Goal: Information Seeking & Learning: Check status

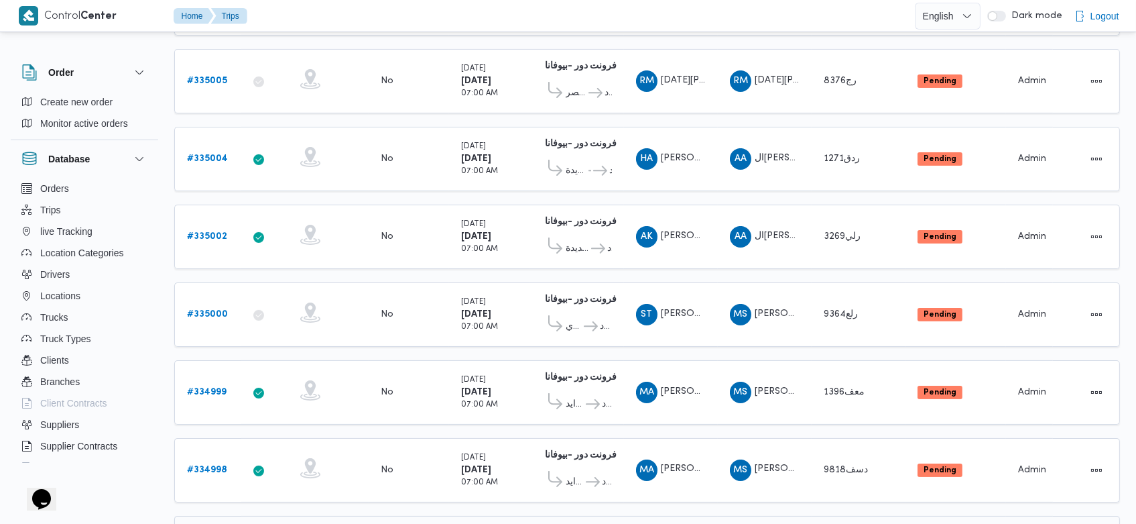
scroll to position [503, 0]
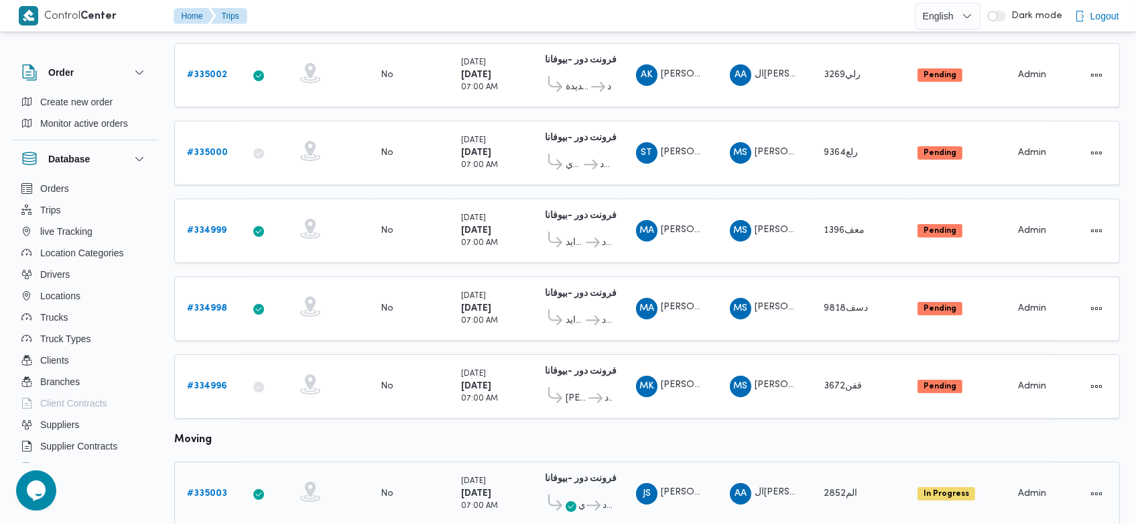
scroll to position [947, 0]
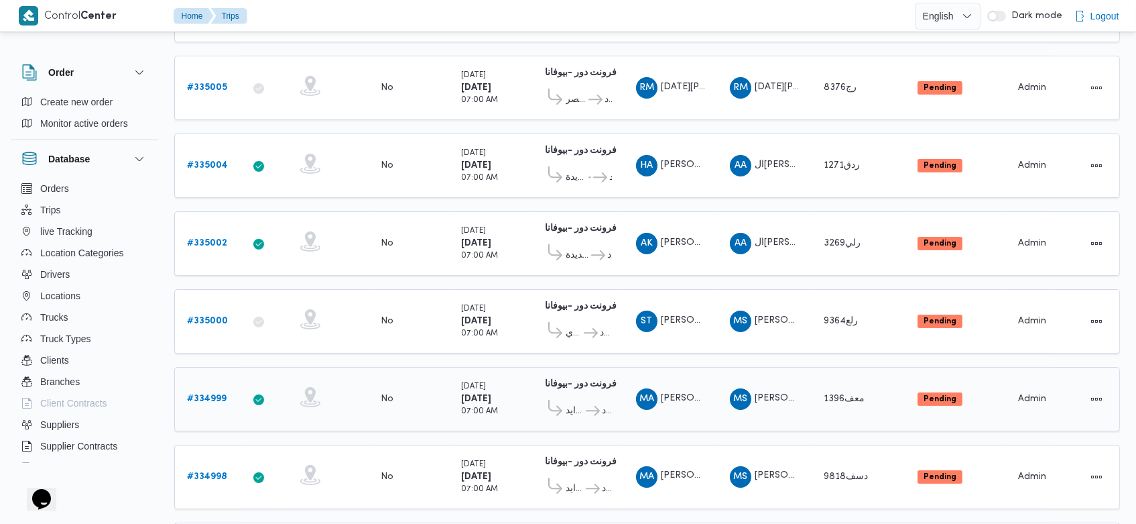
scroll to position [495, 0]
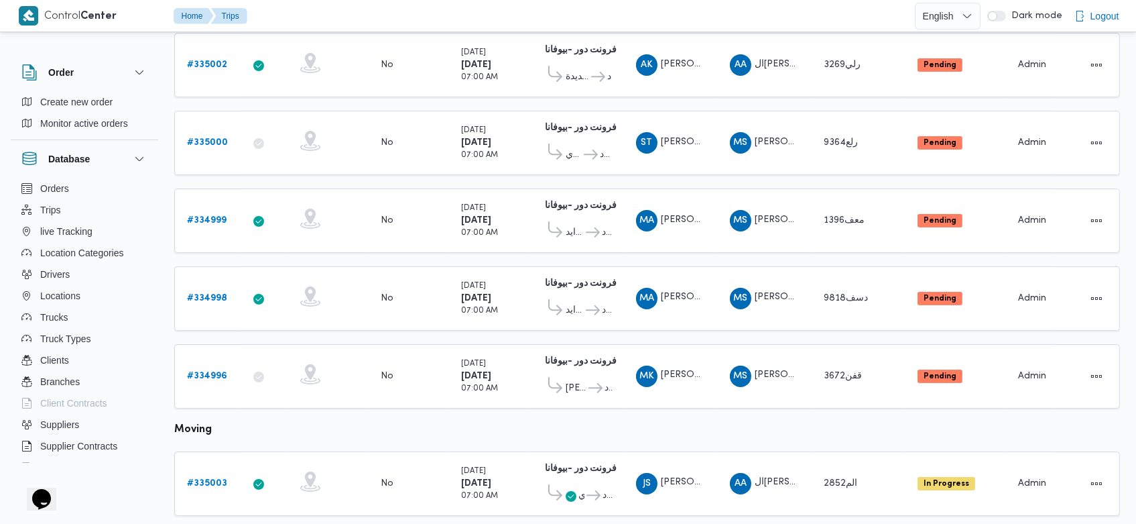
scroll to position [674, 0]
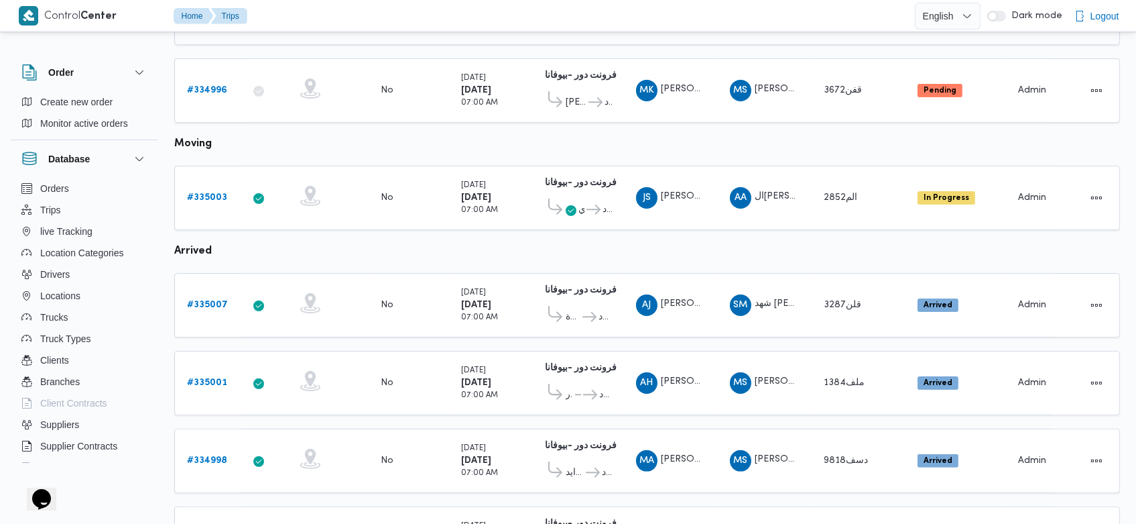
scroll to position [947, 0]
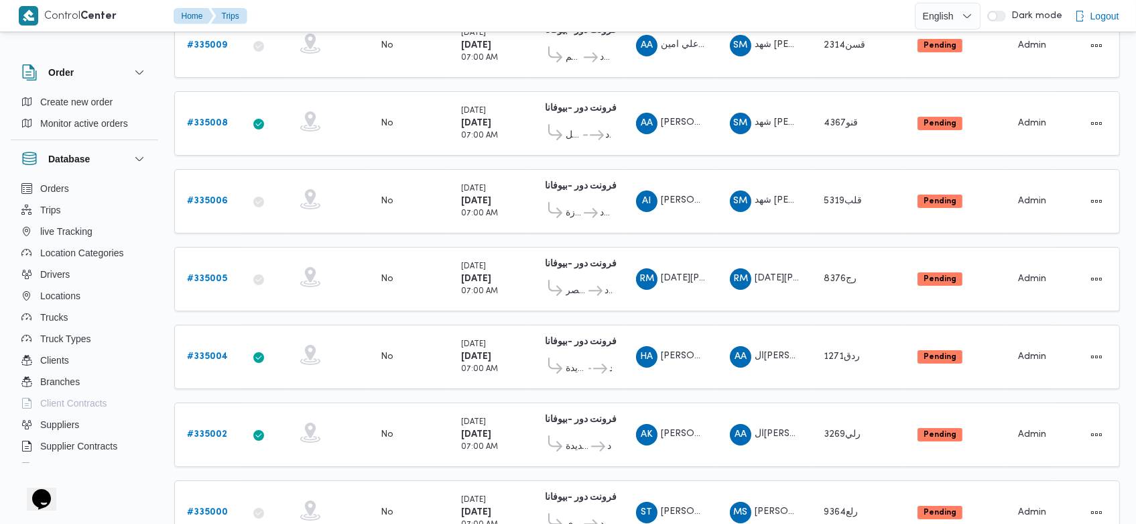
scroll to position [131, 0]
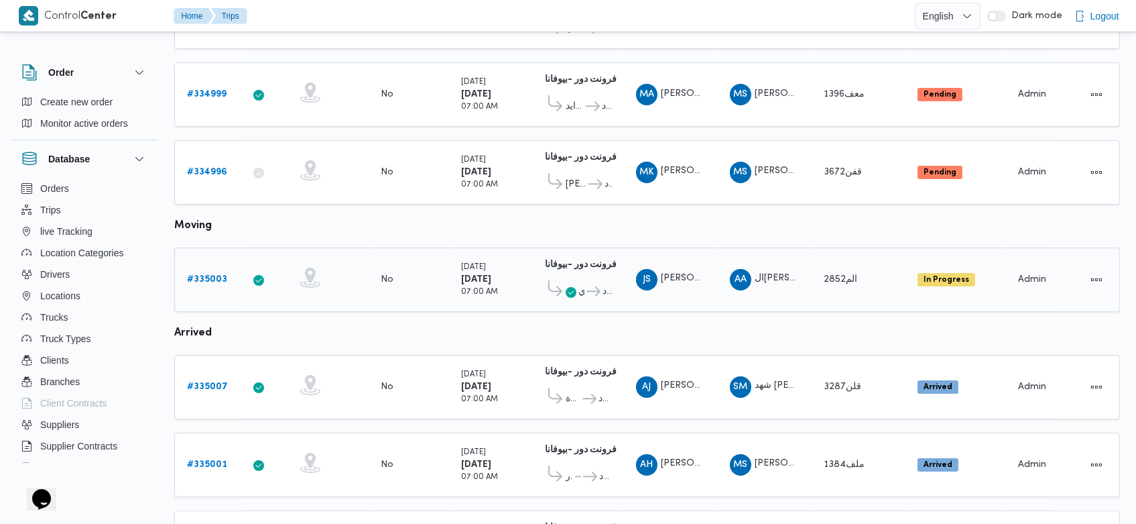
scroll to position [947, 0]
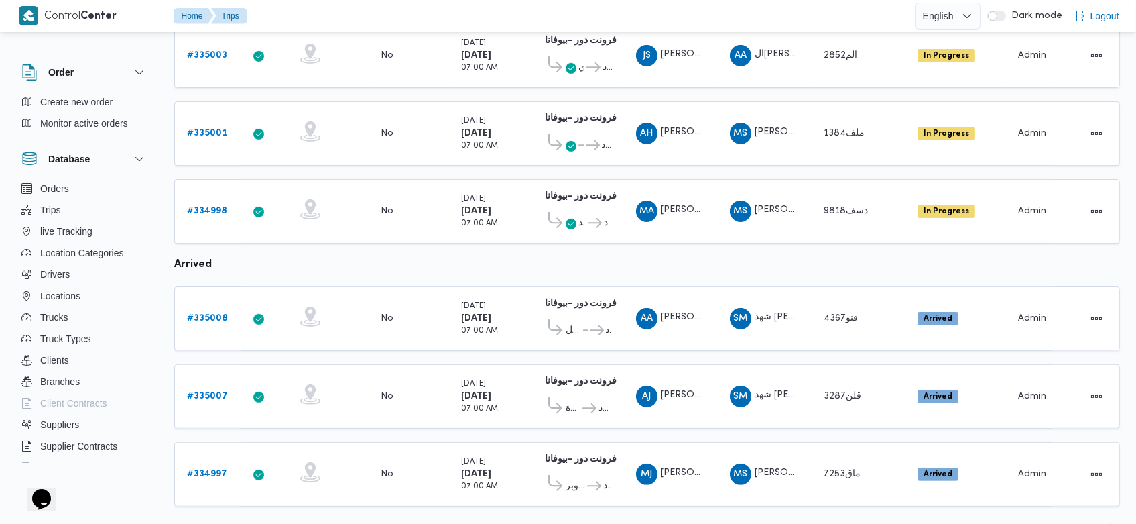
scroll to position [947, 0]
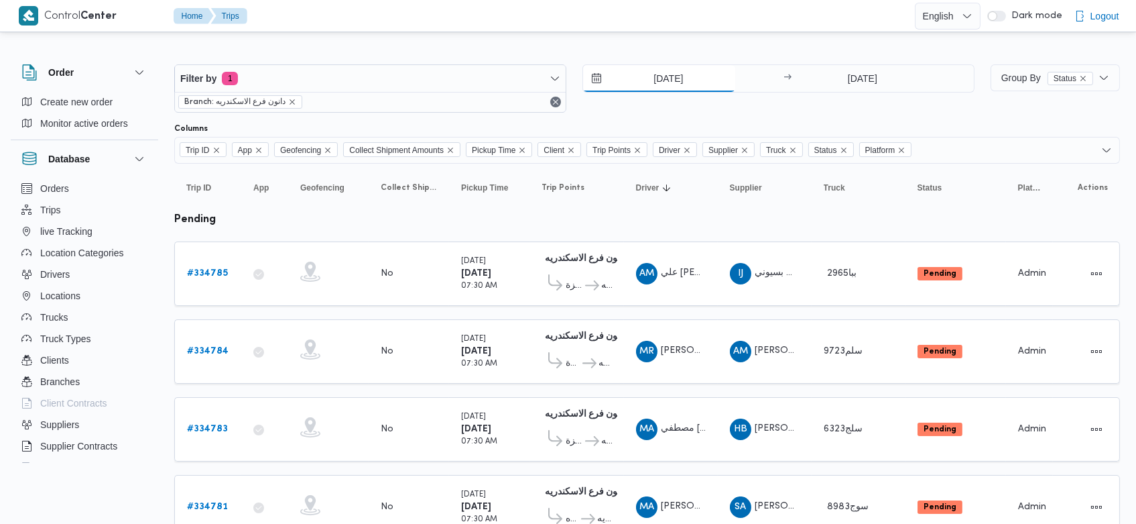
click at [645, 76] on input "[DATE]" at bounding box center [659, 78] width 152 height 27
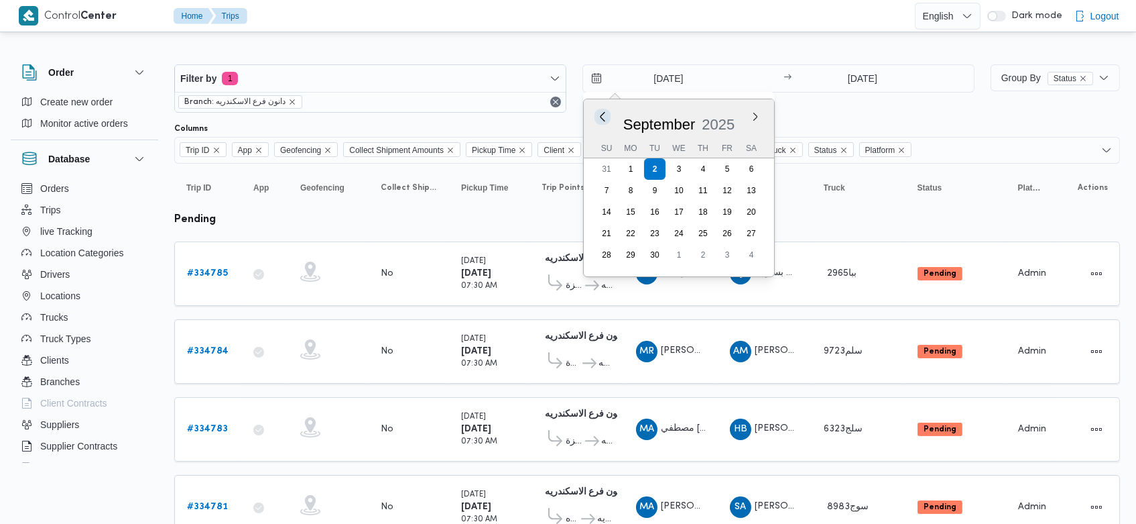
click at [601, 120] on button "Previous Month" at bounding box center [602, 116] width 13 height 13
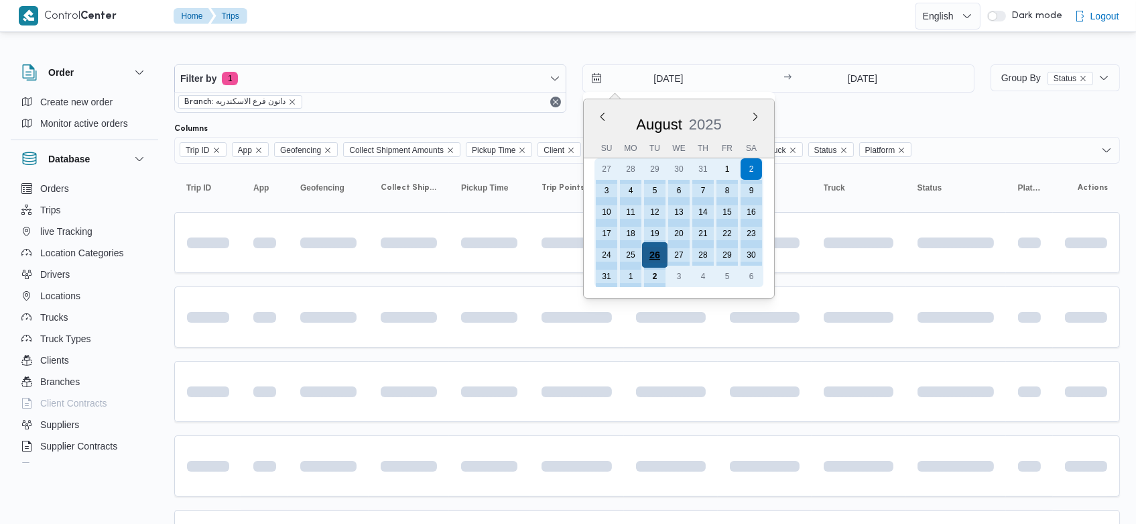
click at [654, 251] on div "26" at bounding box center [654, 254] width 25 height 25
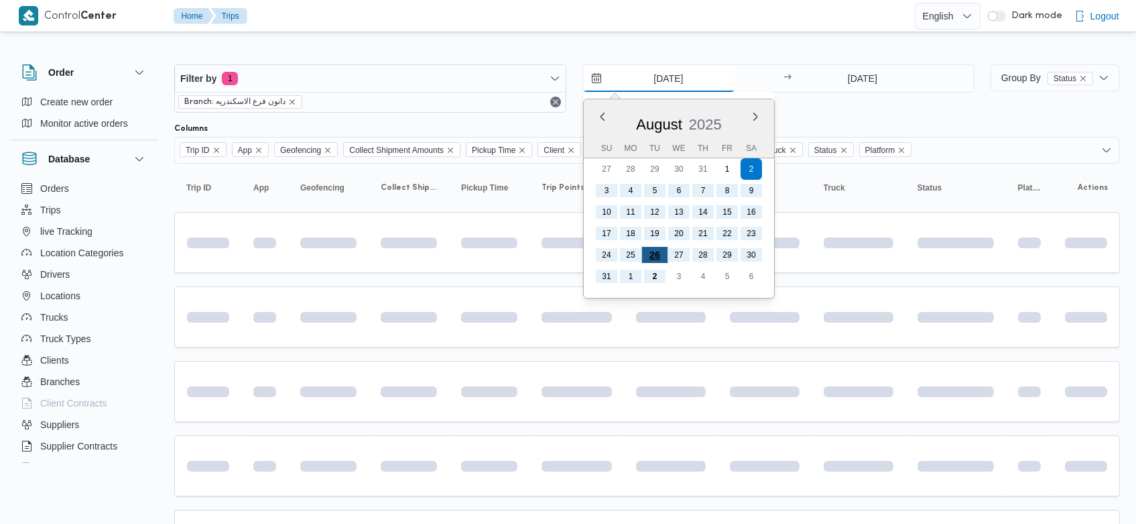
type input "26/8/2025"
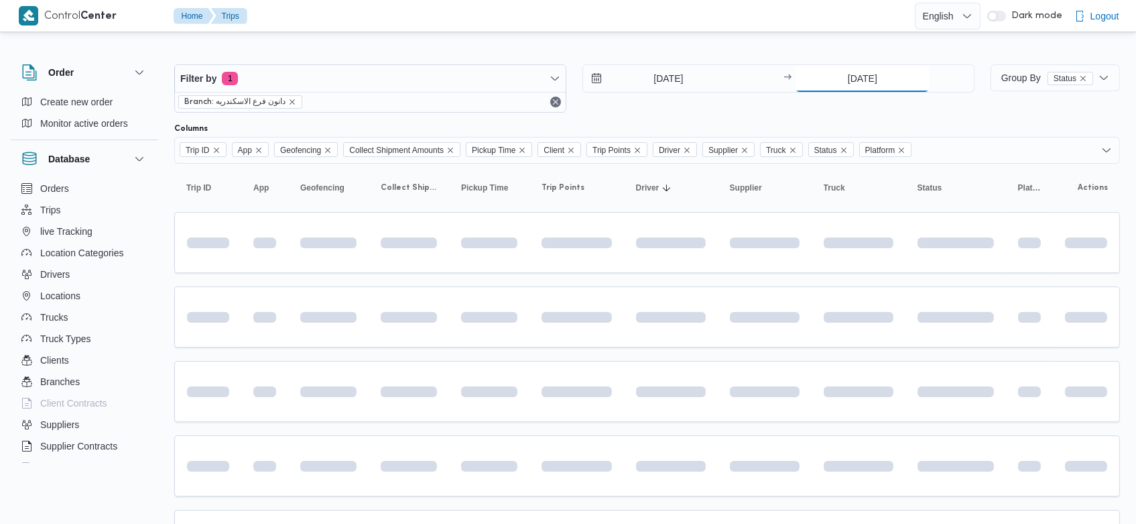
click at [840, 78] on input "2/9/2025" at bounding box center [862, 78] width 133 height 27
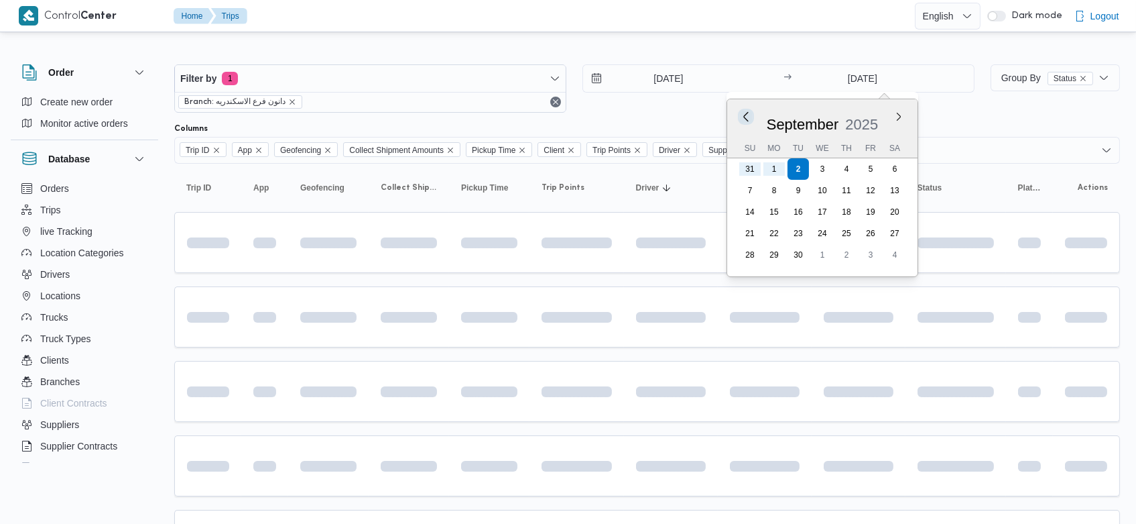
click at [746, 117] on button "Previous Month" at bounding box center [746, 116] width 13 height 13
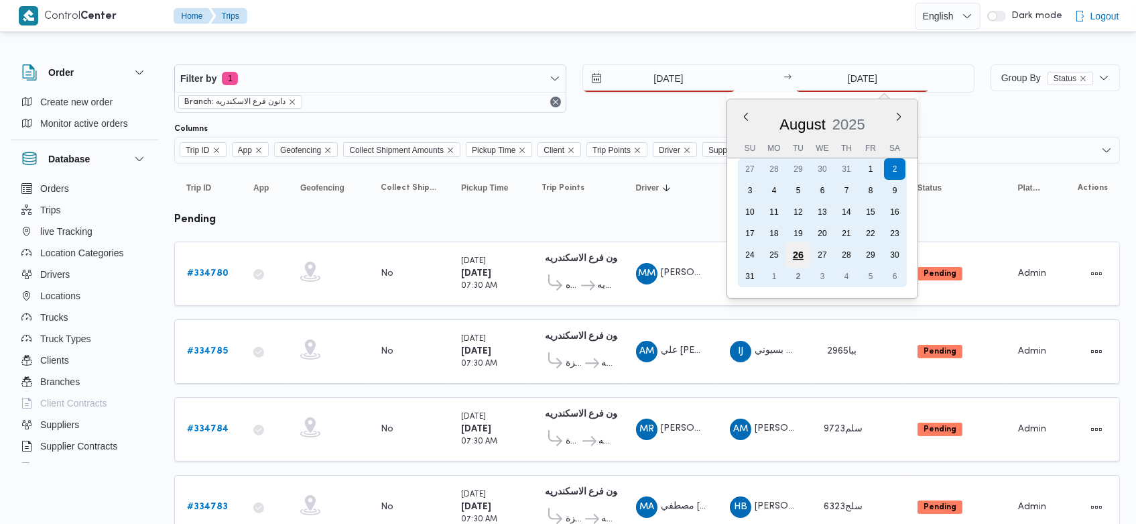
click at [806, 248] on div "26" at bounding box center [798, 254] width 25 height 25
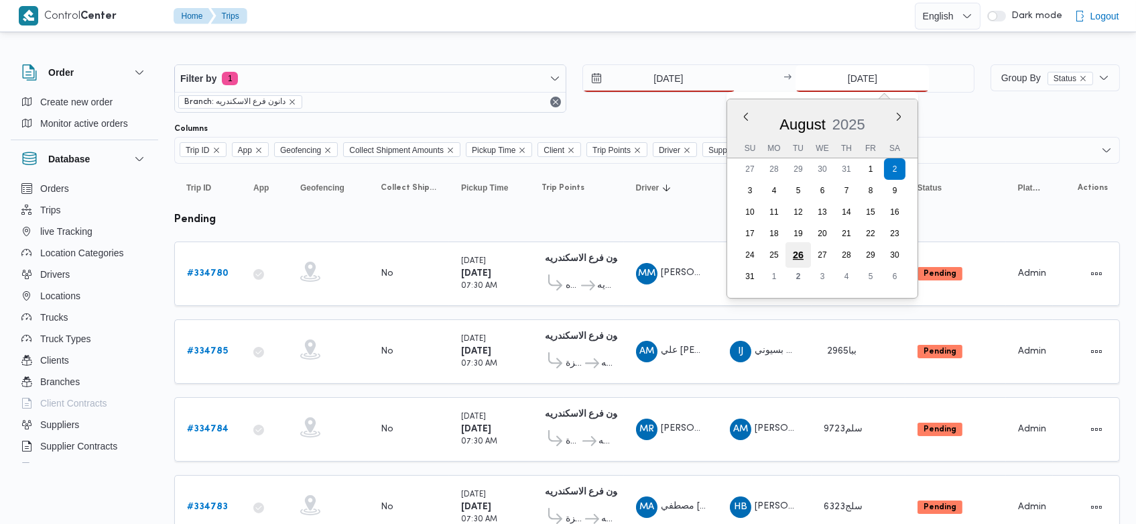
type input "26/8/2025"
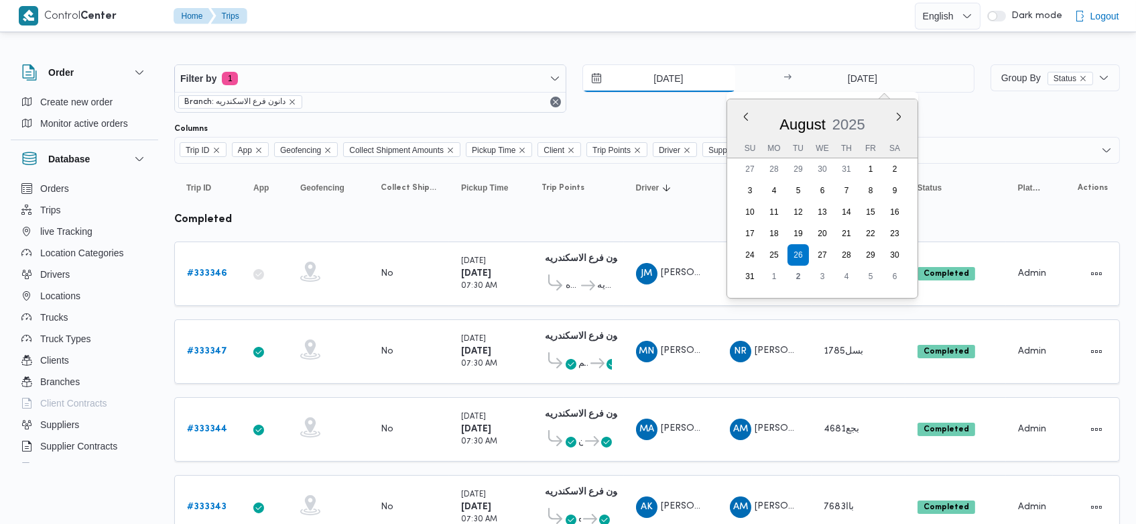
click at [650, 74] on input "26/8/2025" at bounding box center [659, 78] width 152 height 27
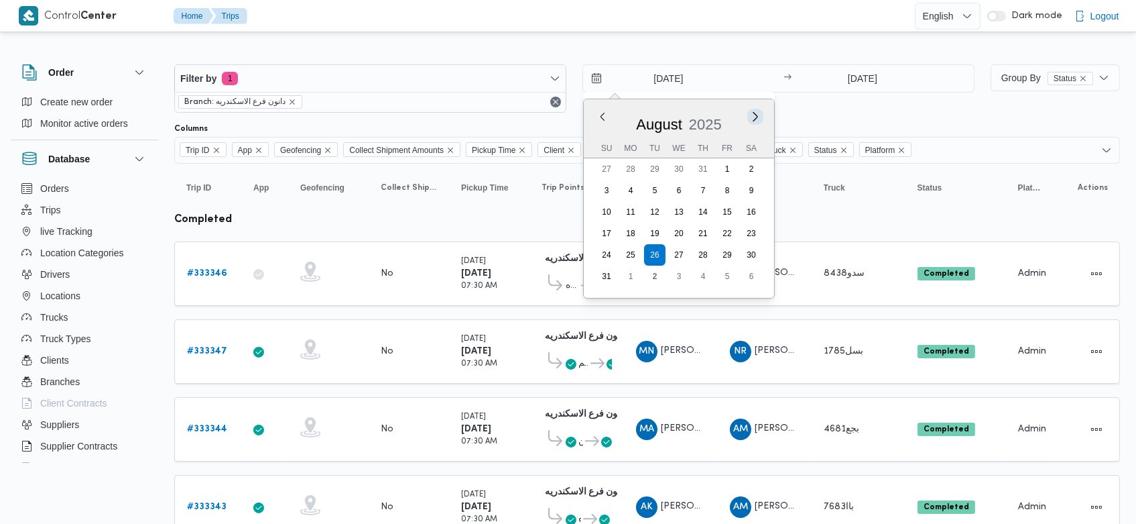
click at [759, 117] on button "Next month" at bounding box center [755, 116] width 13 height 13
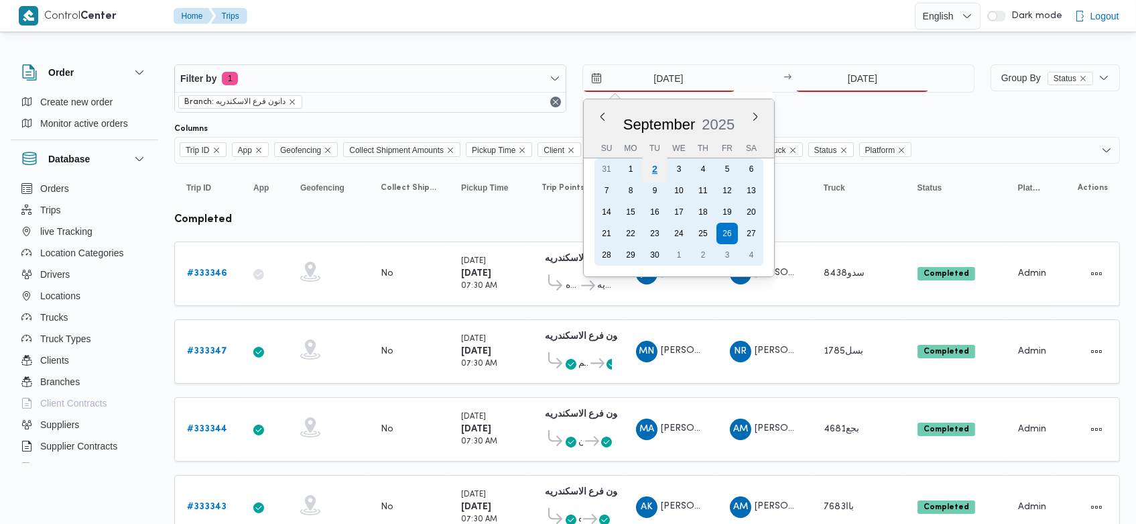
click at [663, 167] on div "2" at bounding box center [654, 168] width 25 height 25
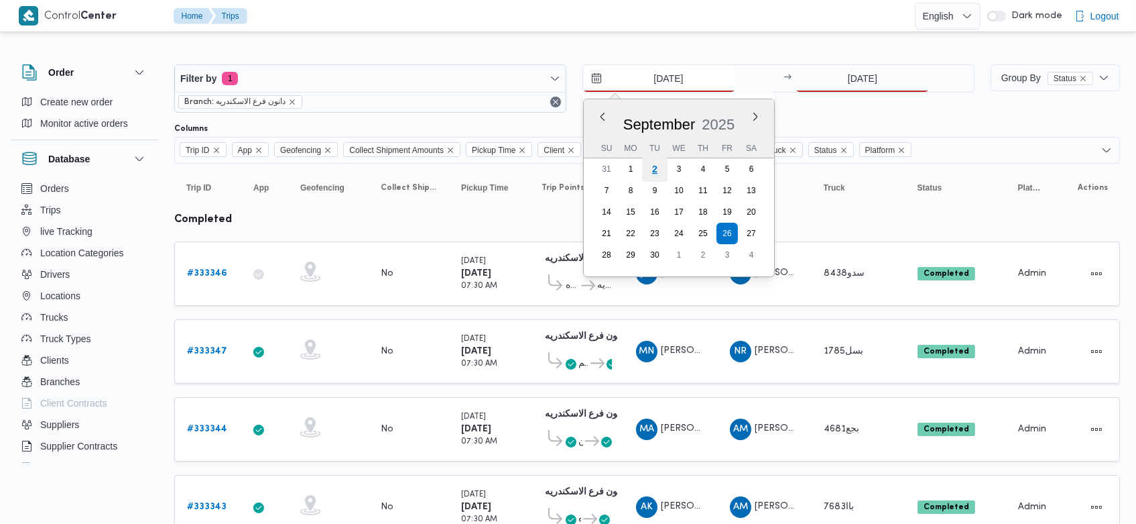
type input "2/9/2025"
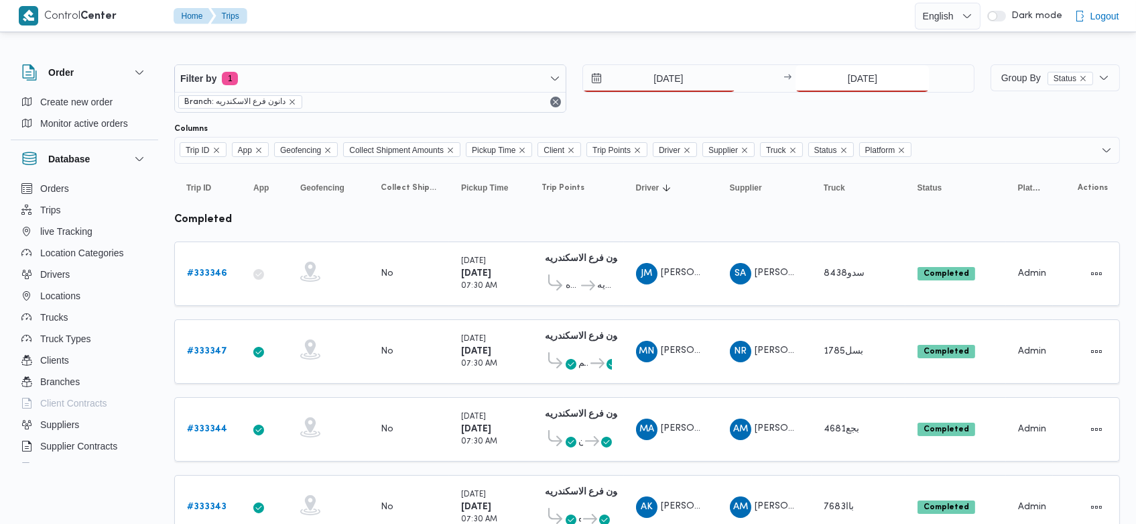
click at [842, 82] on input "26/8/2025" at bounding box center [862, 78] width 133 height 27
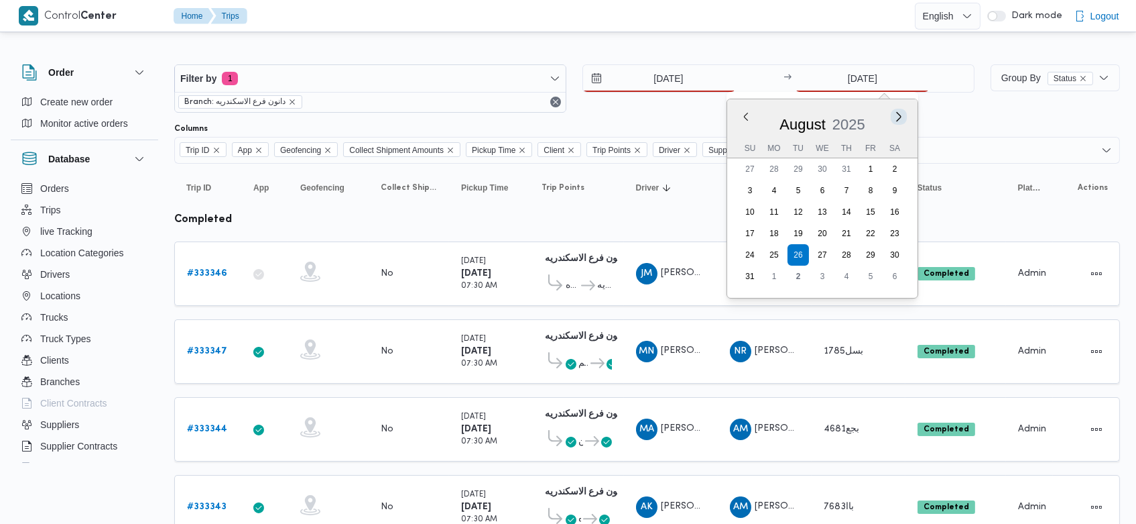
click at [904, 119] on button "Next month" at bounding box center [899, 116] width 13 height 13
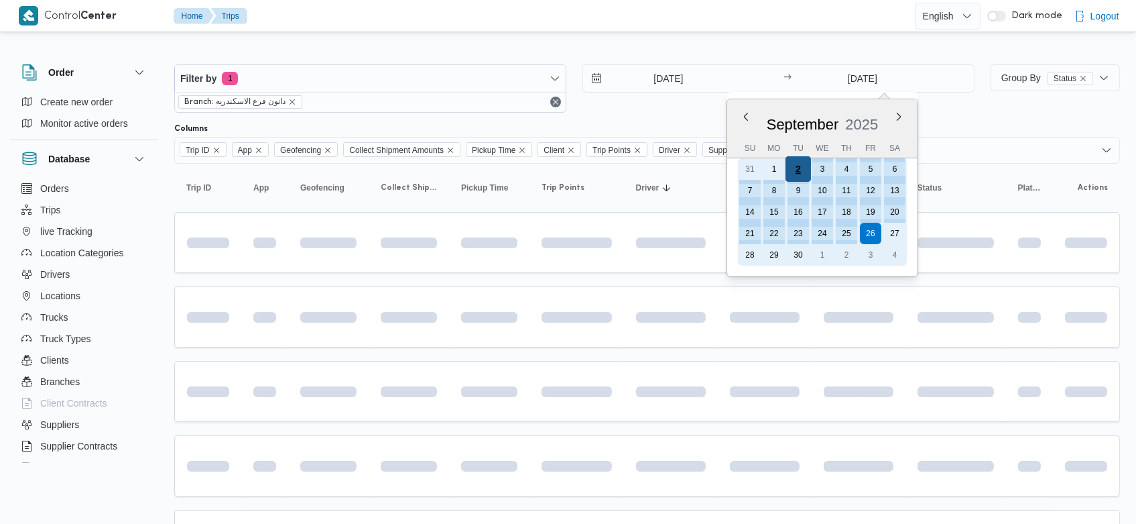
click at [797, 170] on div "2" at bounding box center [798, 168] width 25 height 25
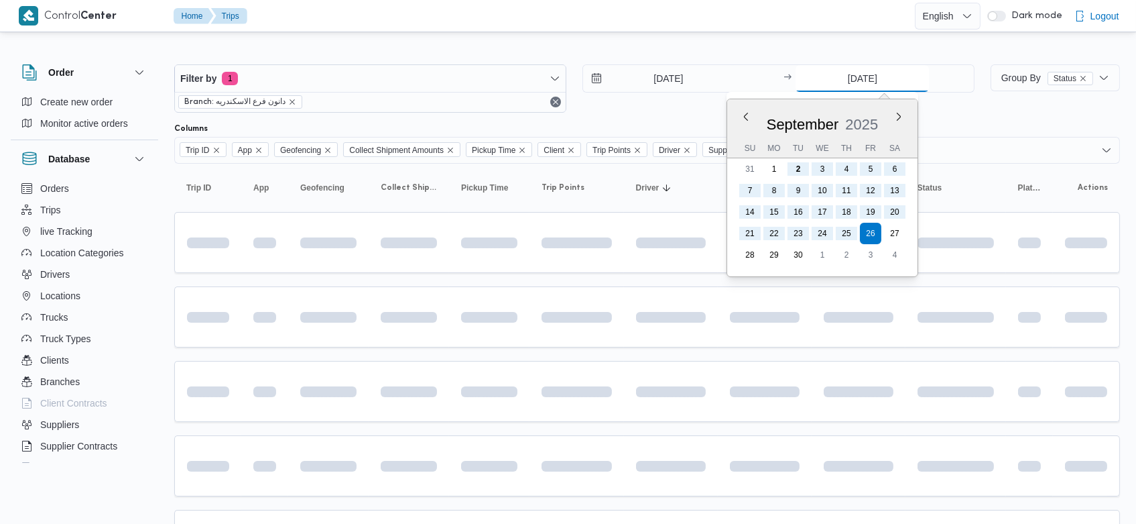
type input "2/9/2025"
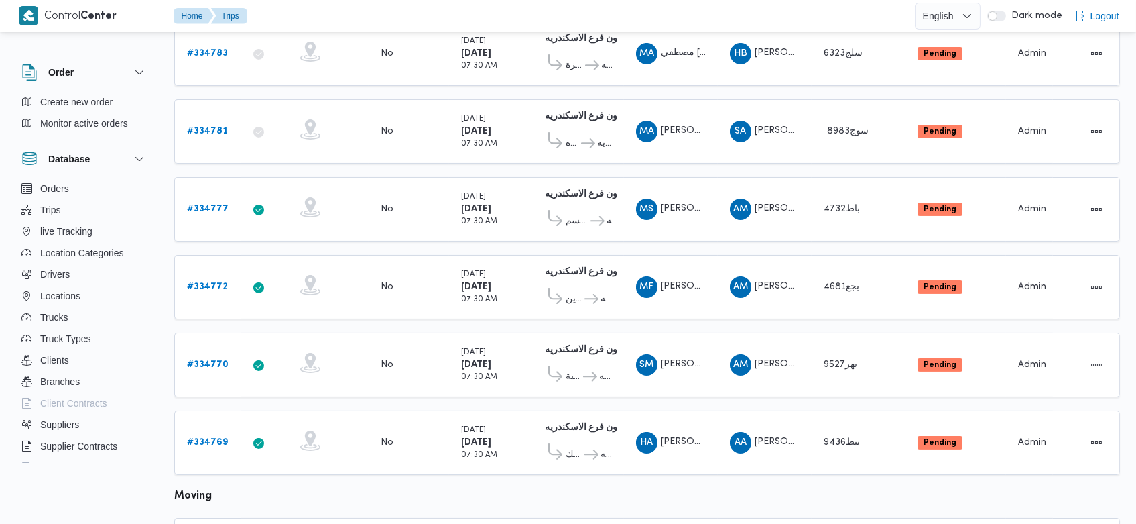
scroll to position [795, 0]
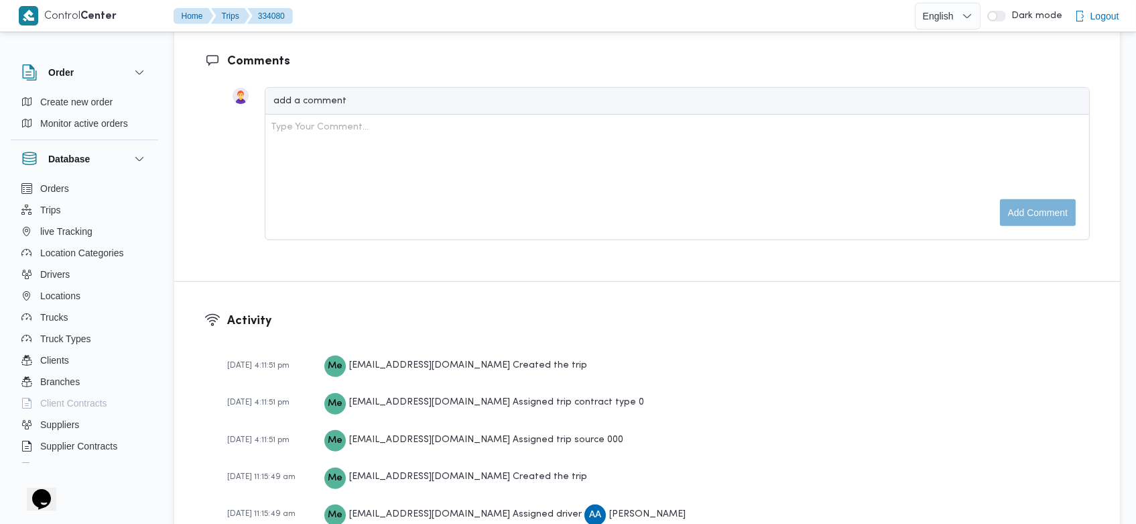
scroll to position [2108, 0]
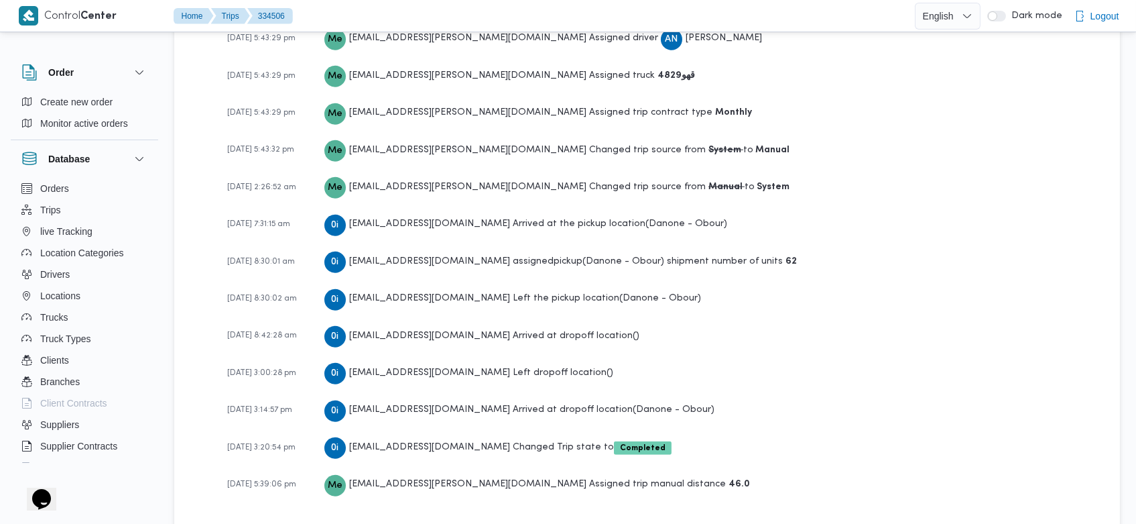
scroll to position [1981, 0]
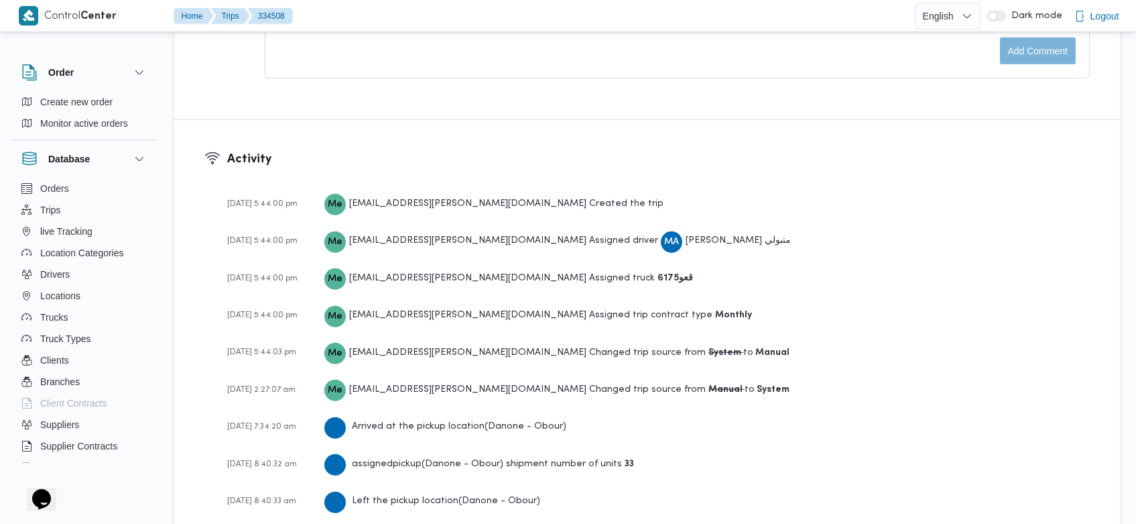
scroll to position [1981, 0]
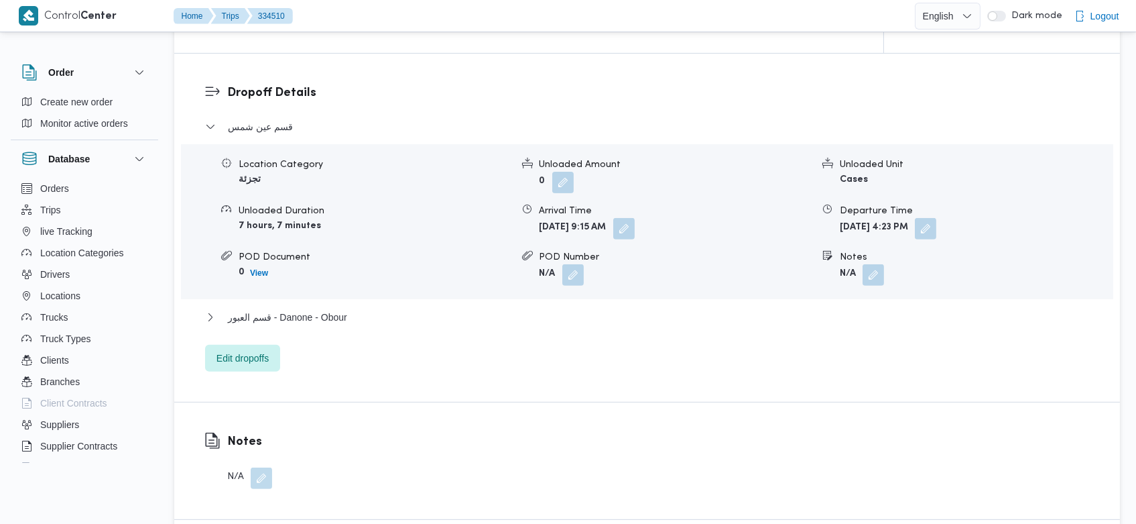
scroll to position [2018, 0]
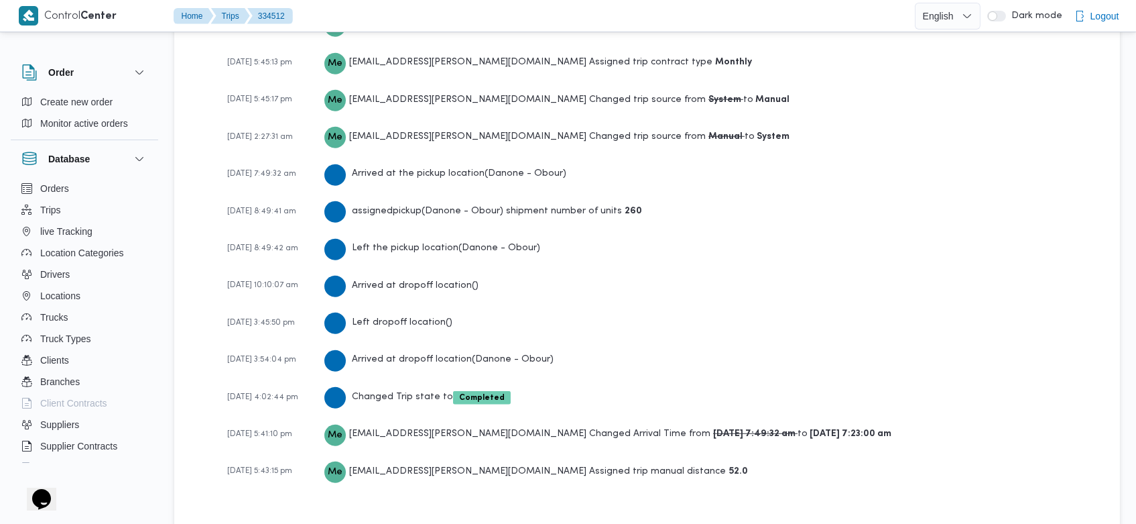
scroll to position [2018, 0]
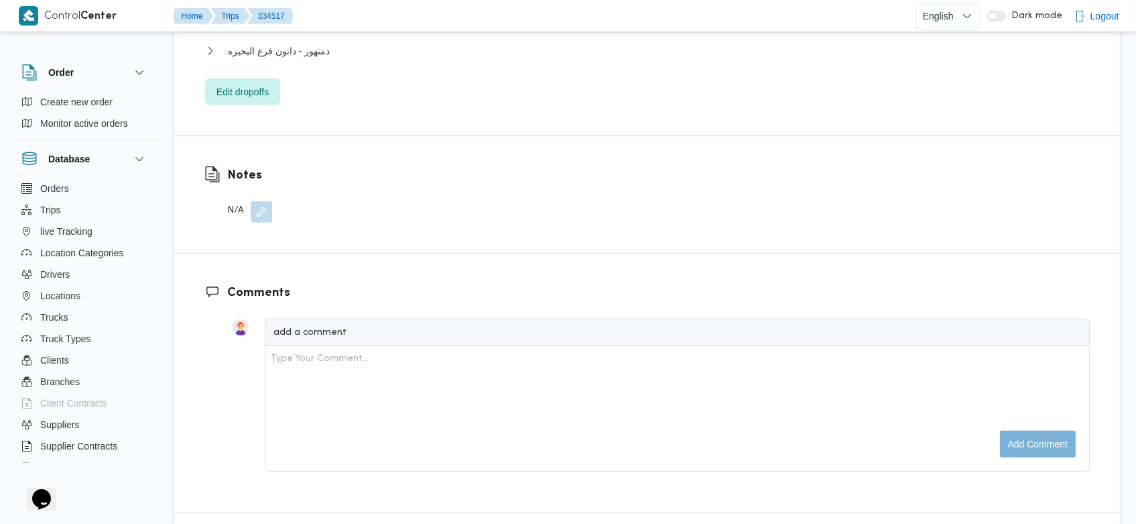
scroll to position [1981, 0]
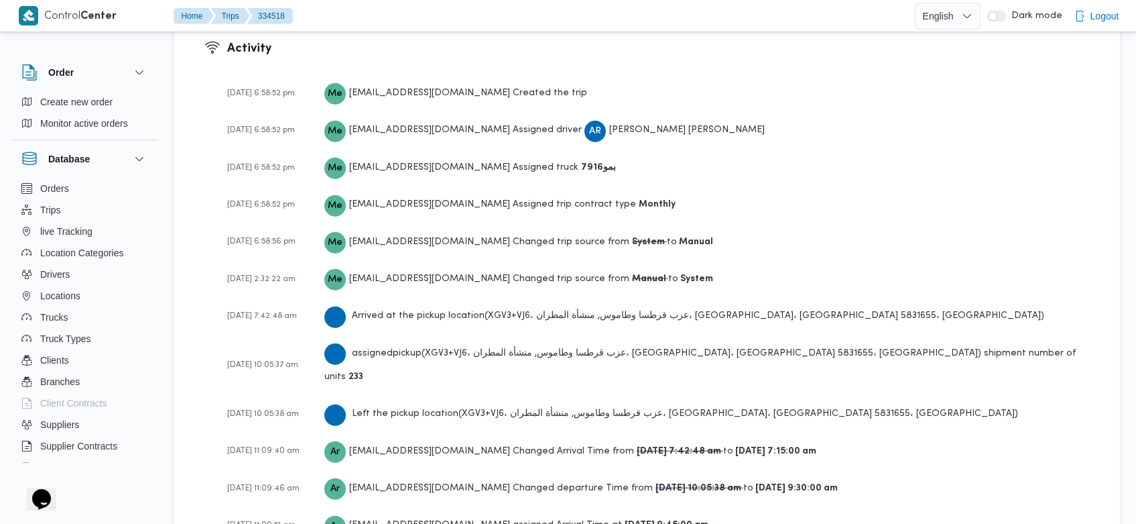
scroll to position [2132, 0]
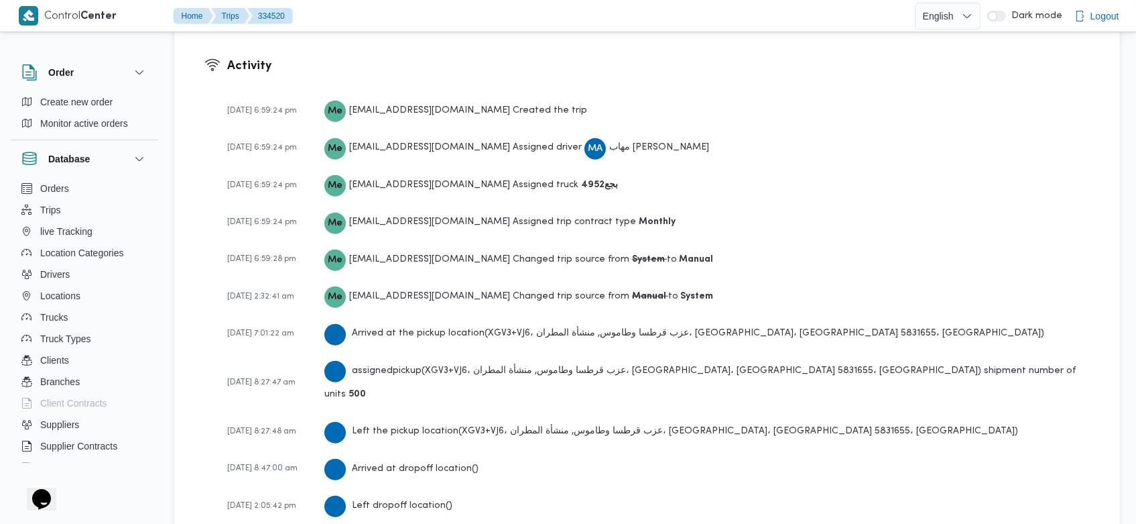
scroll to position [1981, 0]
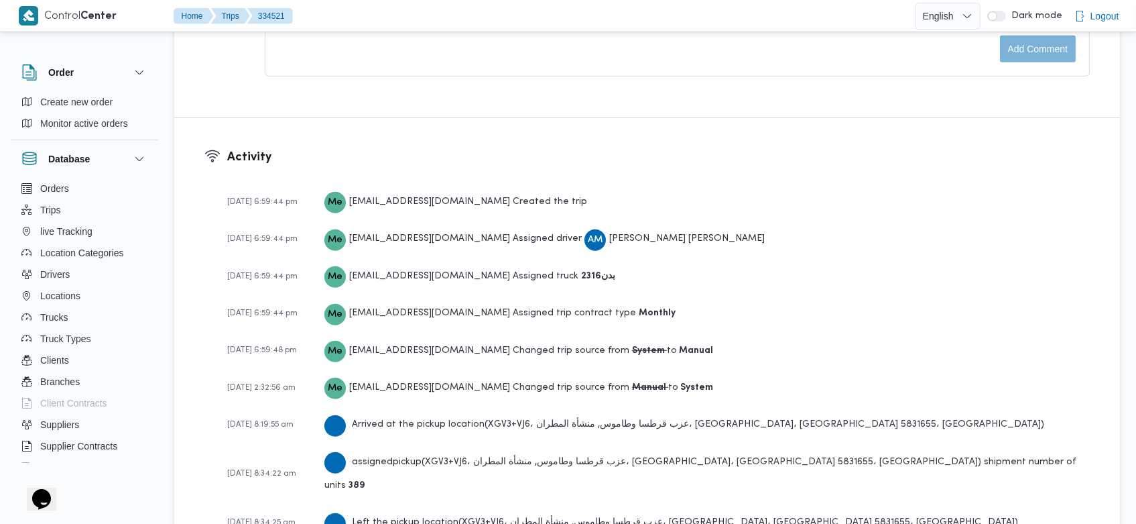
scroll to position [2130, 0]
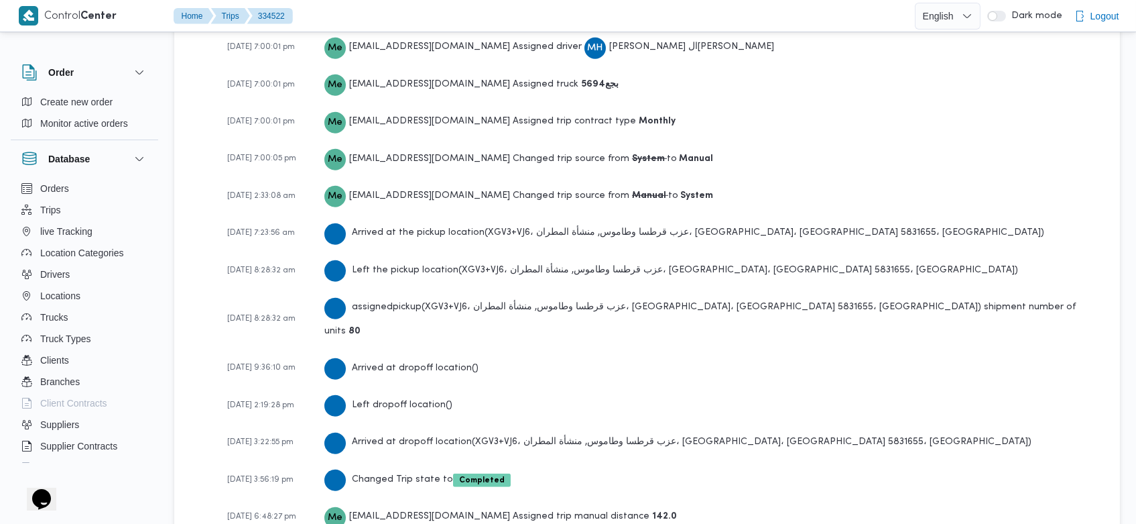
scroll to position [1980, 0]
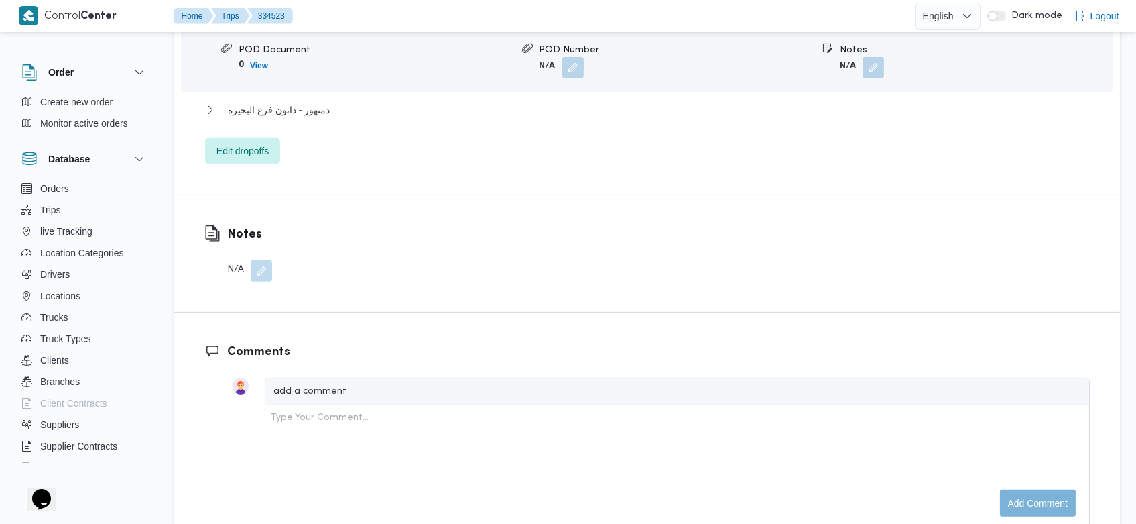
scroll to position [2095, 0]
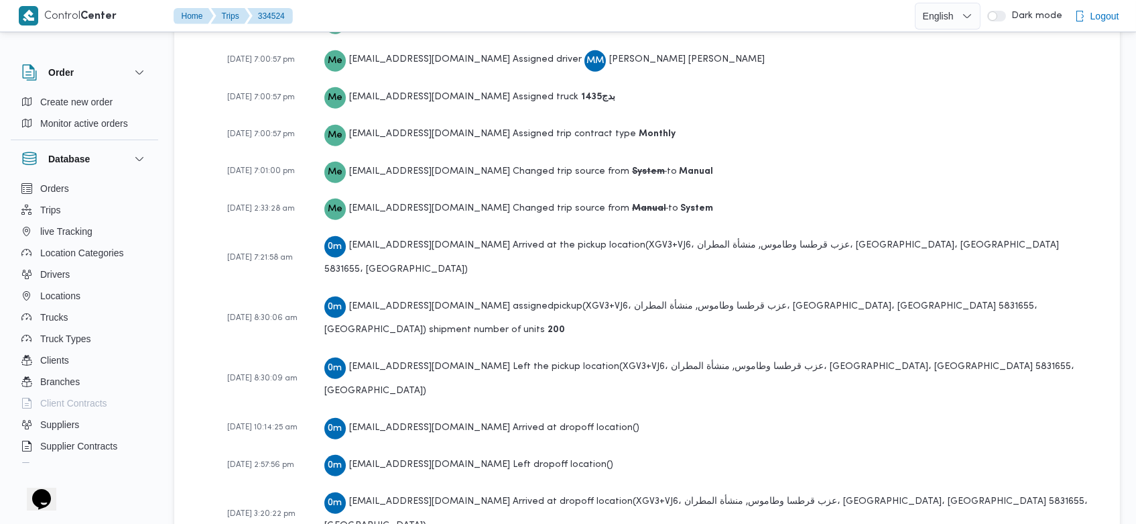
scroll to position [1981, 0]
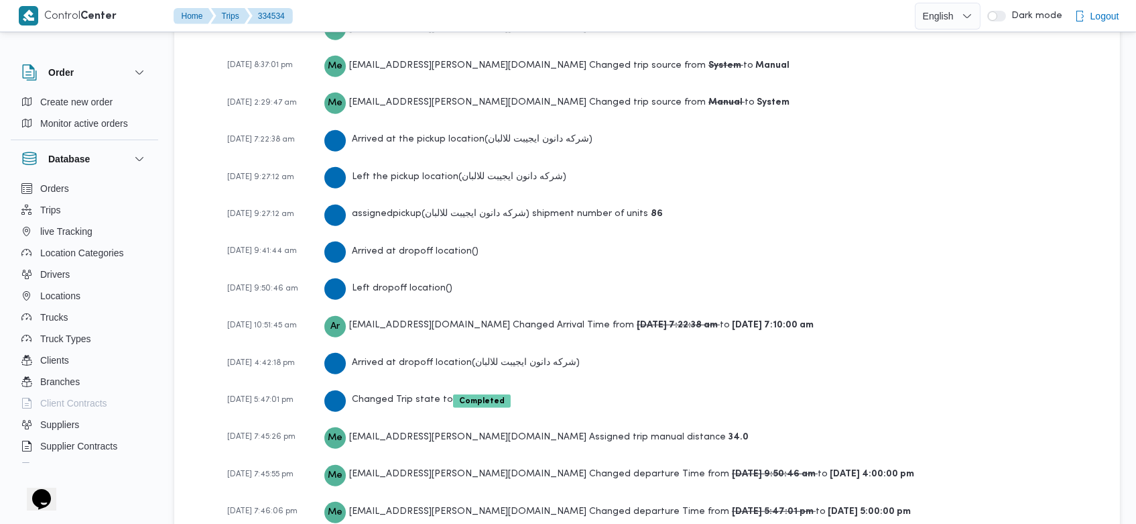
scroll to position [2095, 0]
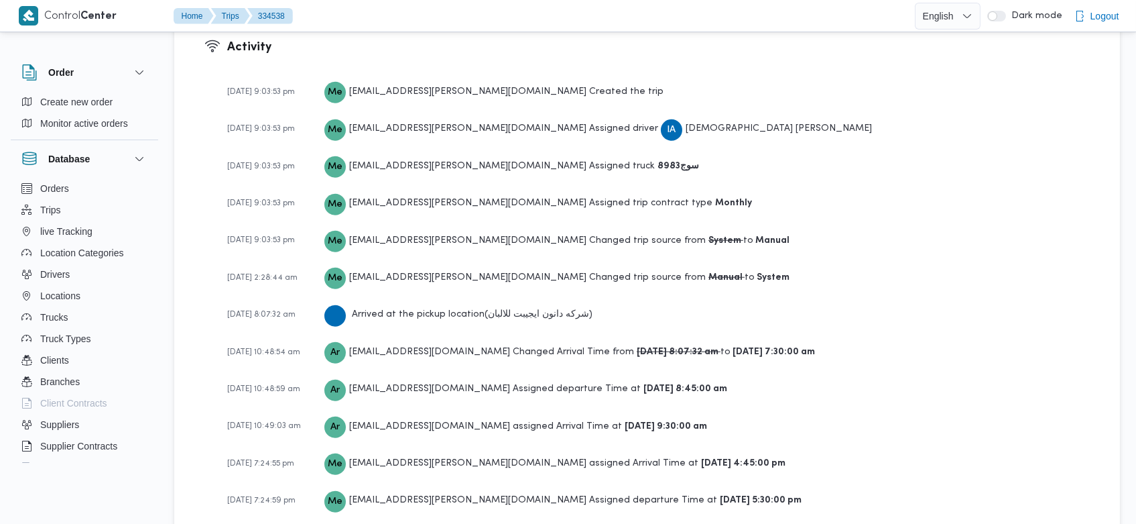
scroll to position [2057, 0]
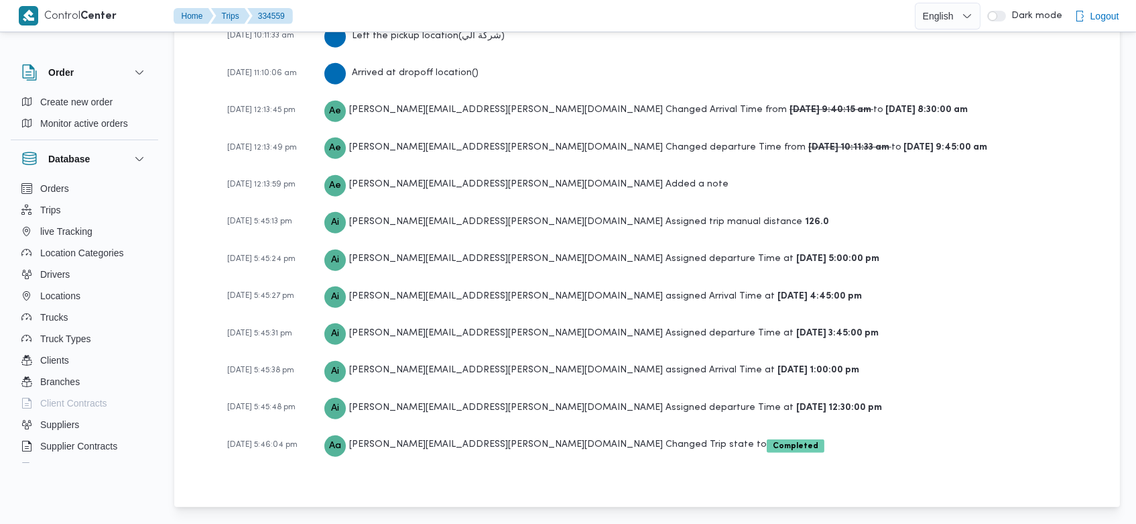
scroll to position [2292, 0]
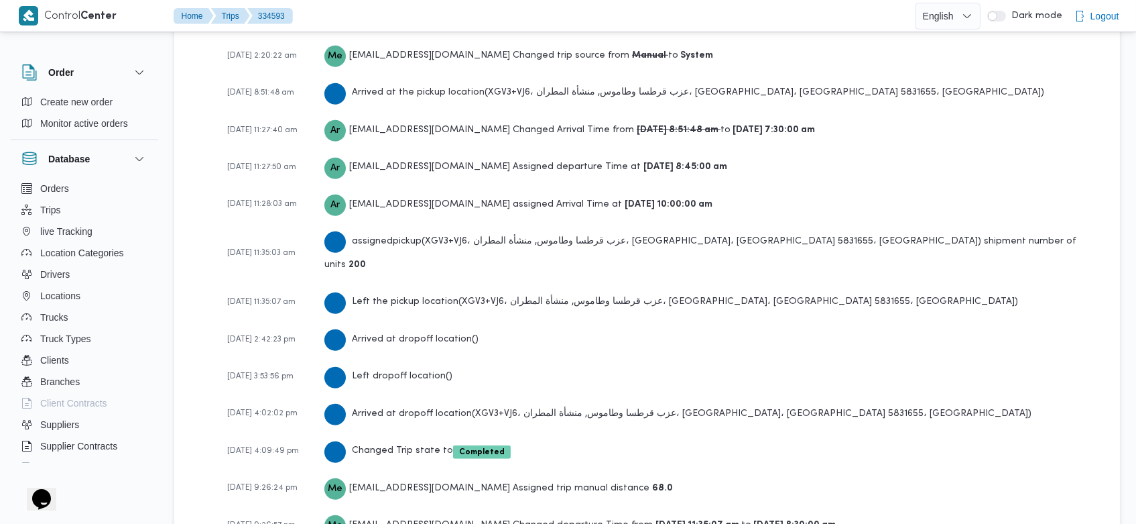
scroll to position [2171, 0]
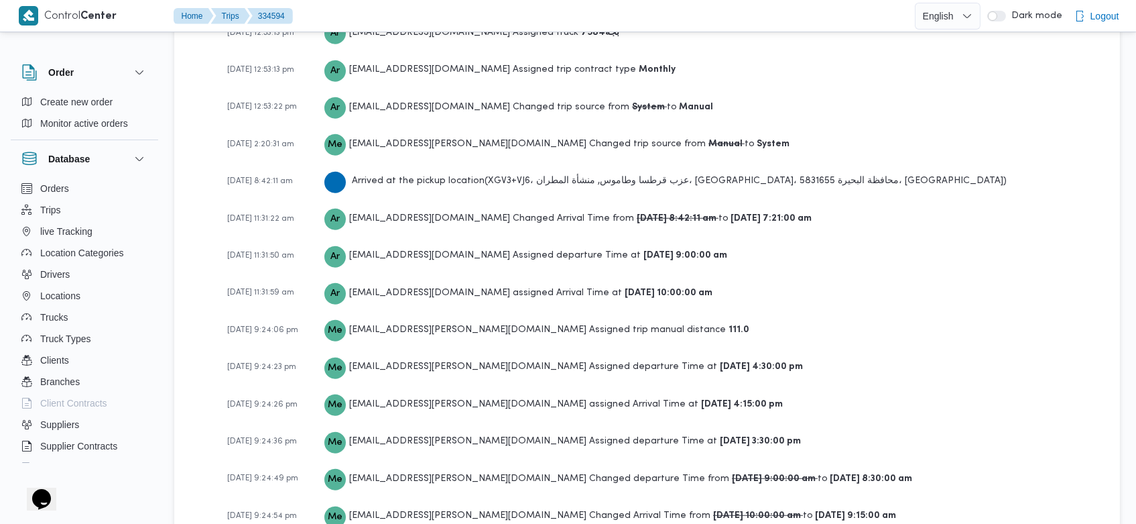
scroll to position [2095, 0]
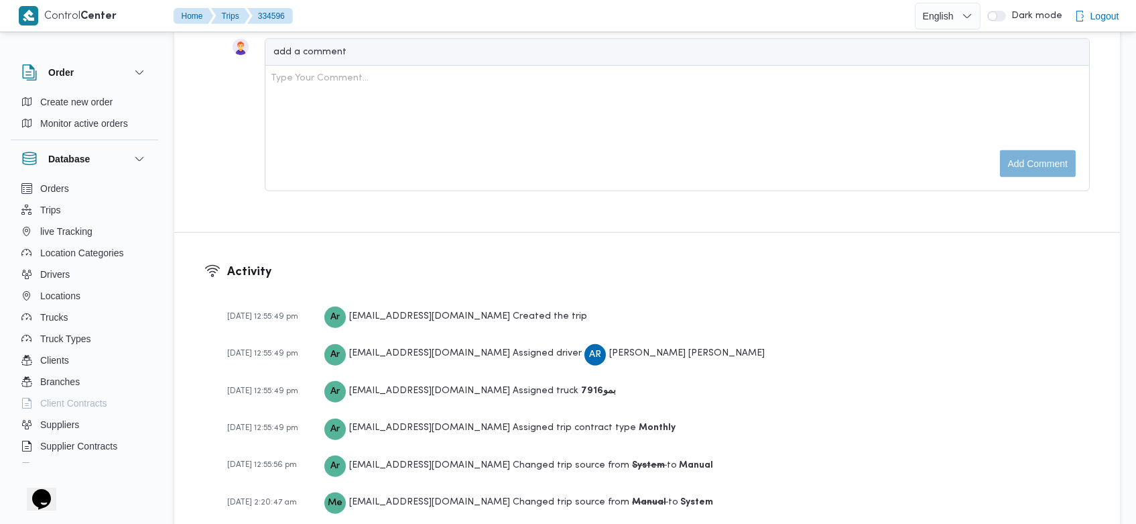
scroll to position [2095, 0]
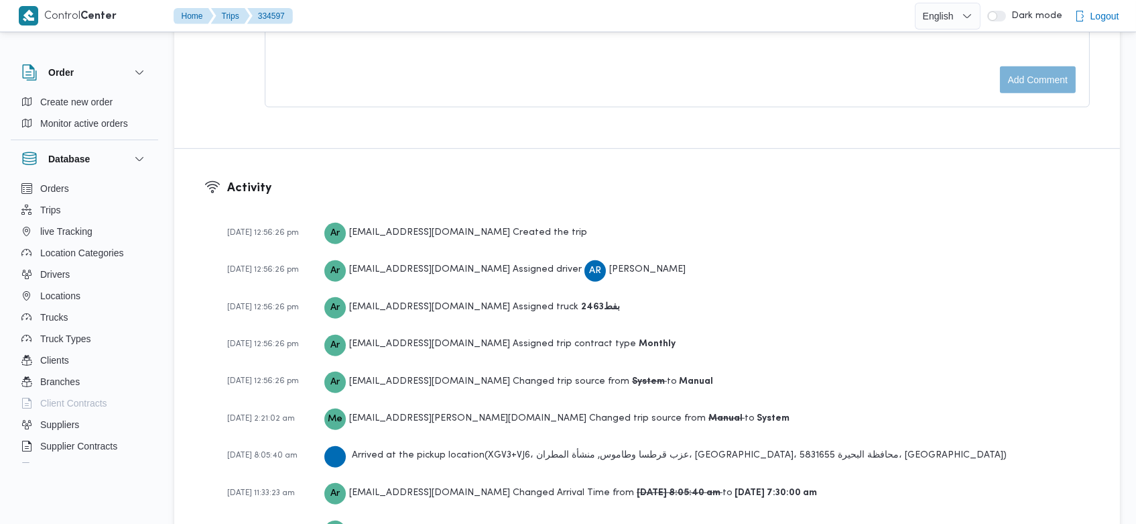
scroll to position [2095, 0]
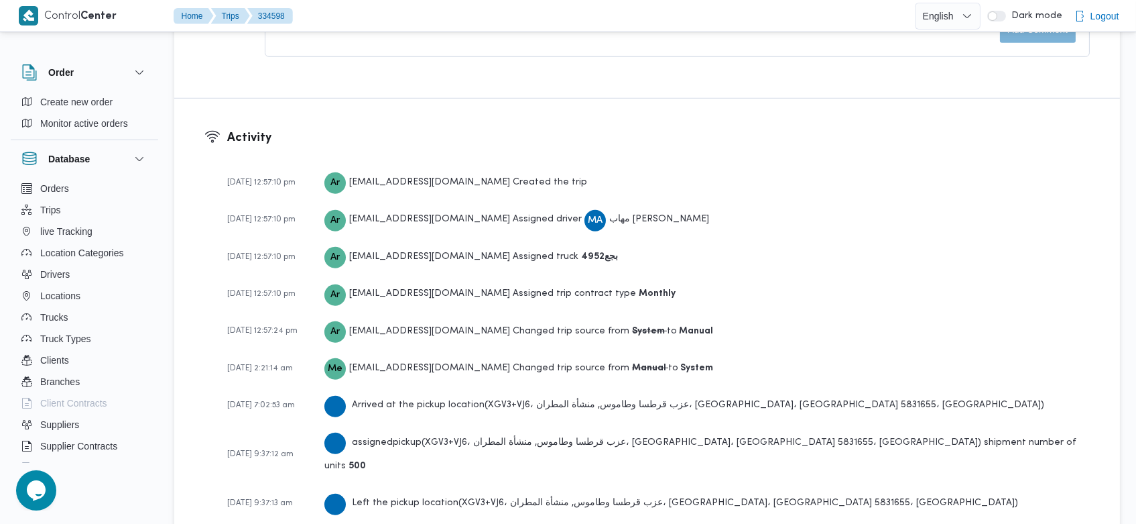
scroll to position [1981, 0]
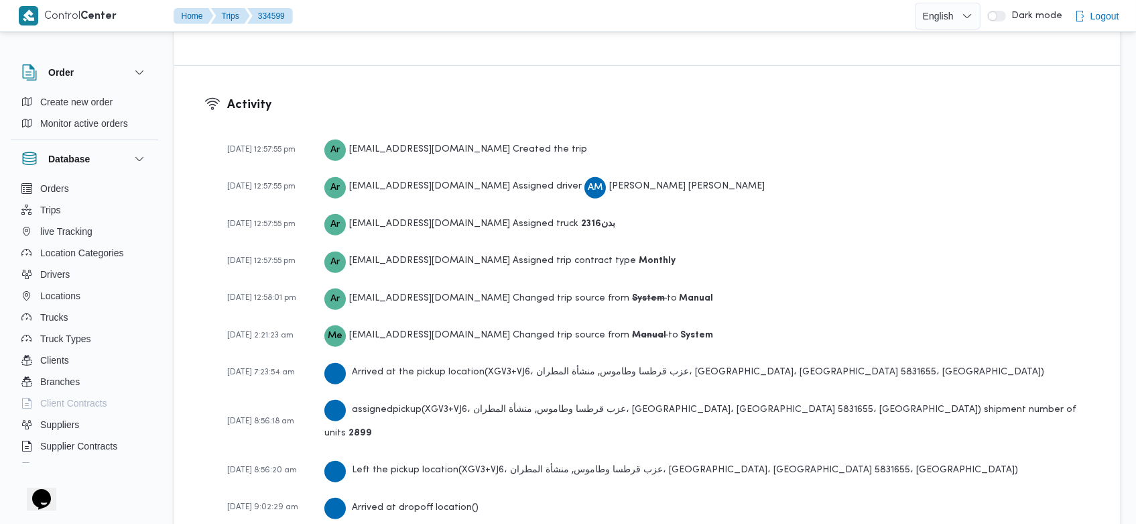
scroll to position [2130, 0]
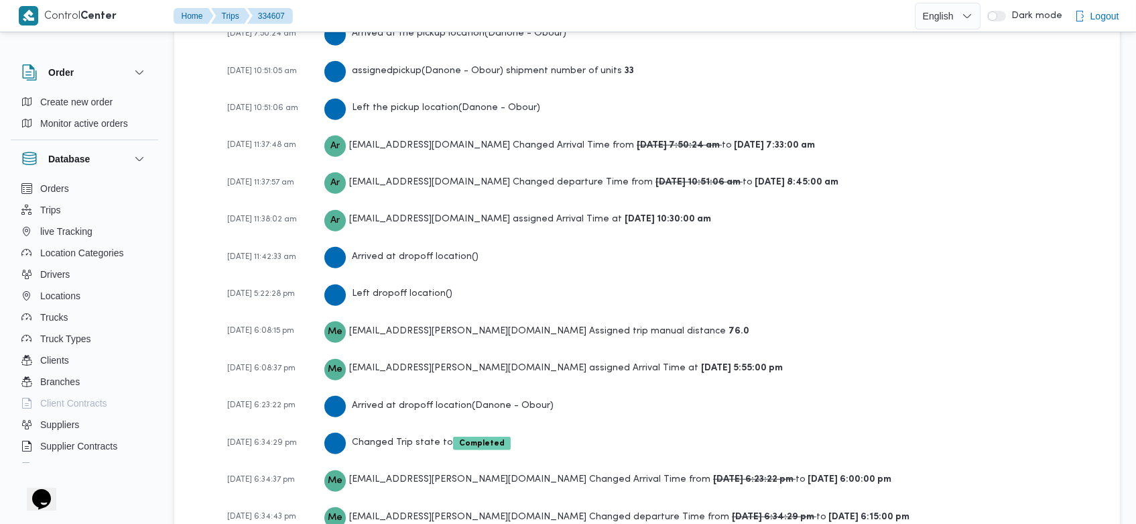
scroll to position [2209, 0]
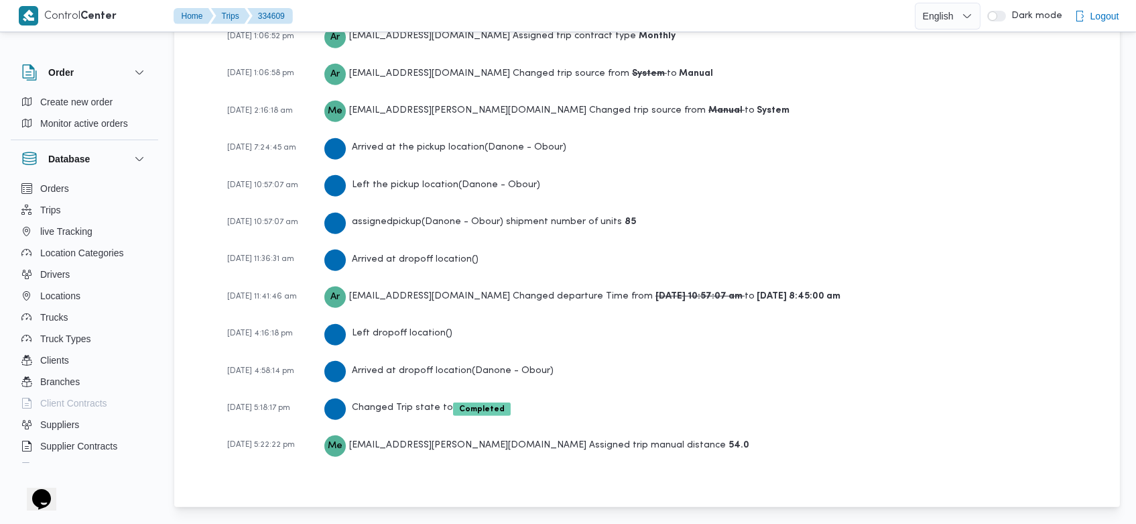
scroll to position [2012, 0]
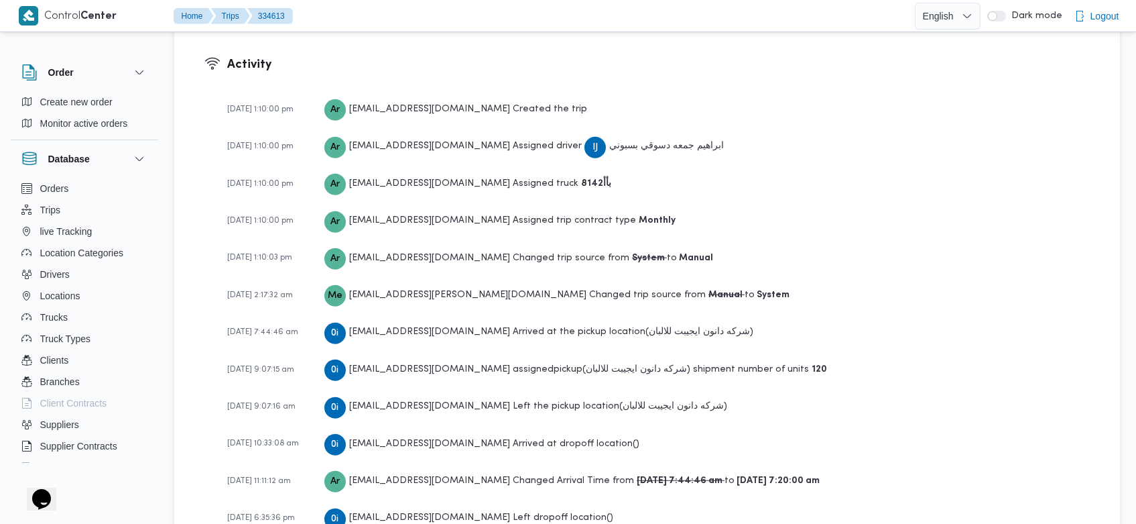
scroll to position [2018, 0]
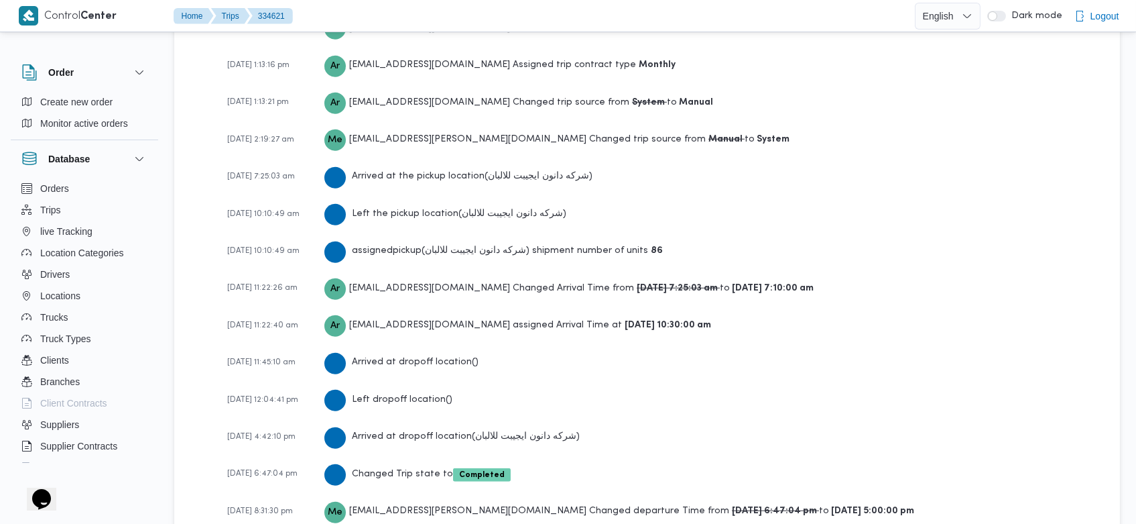
scroll to position [2132, 0]
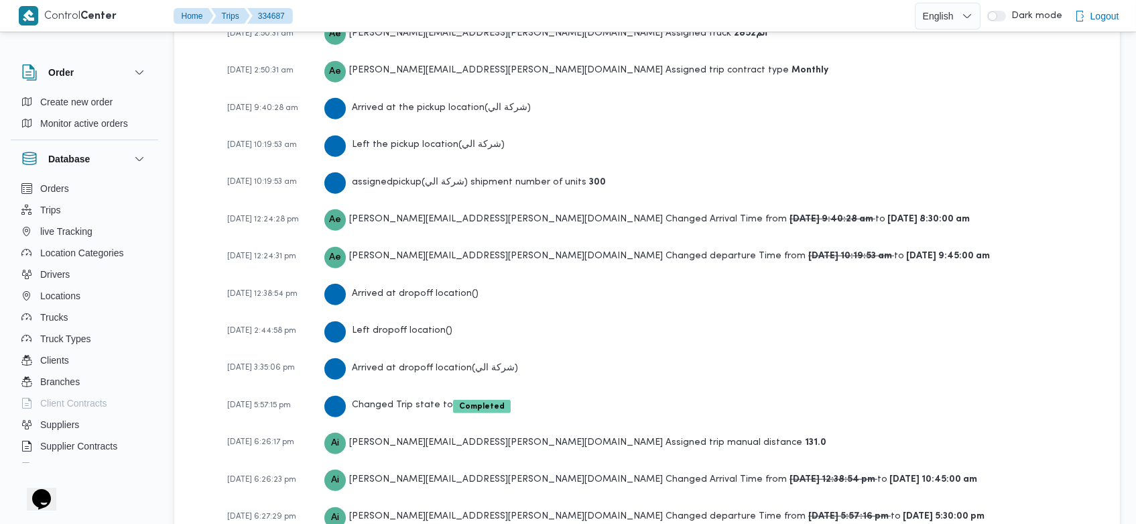
scroll to position [2258, 0]
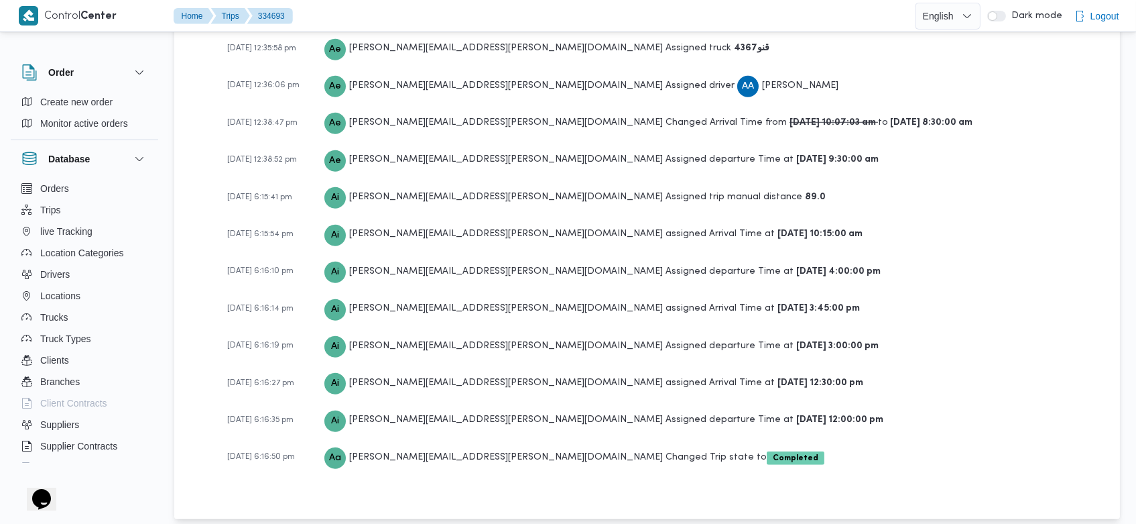
scroll to position [2254, 0]
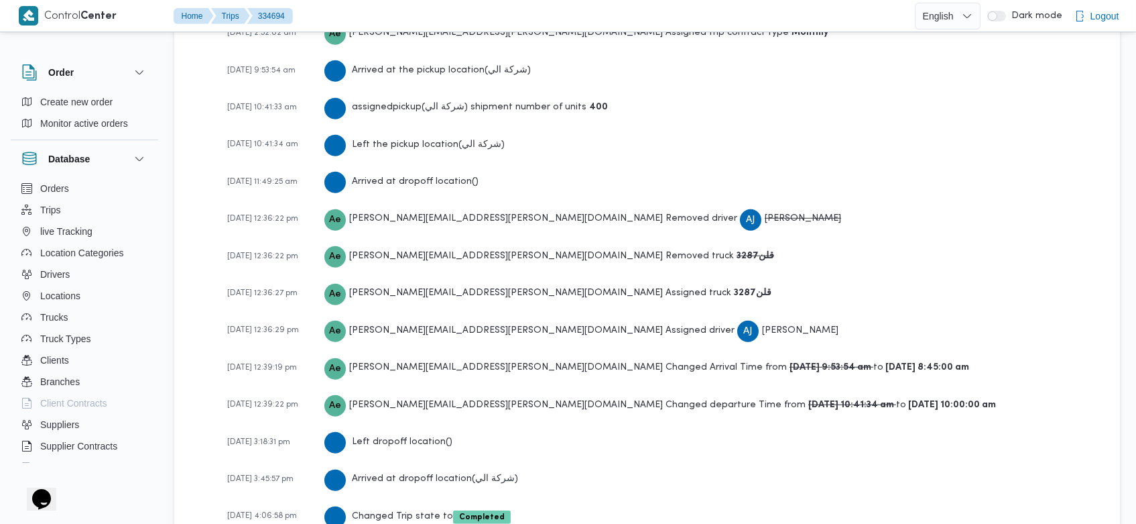
scroll to position [2258, 0]
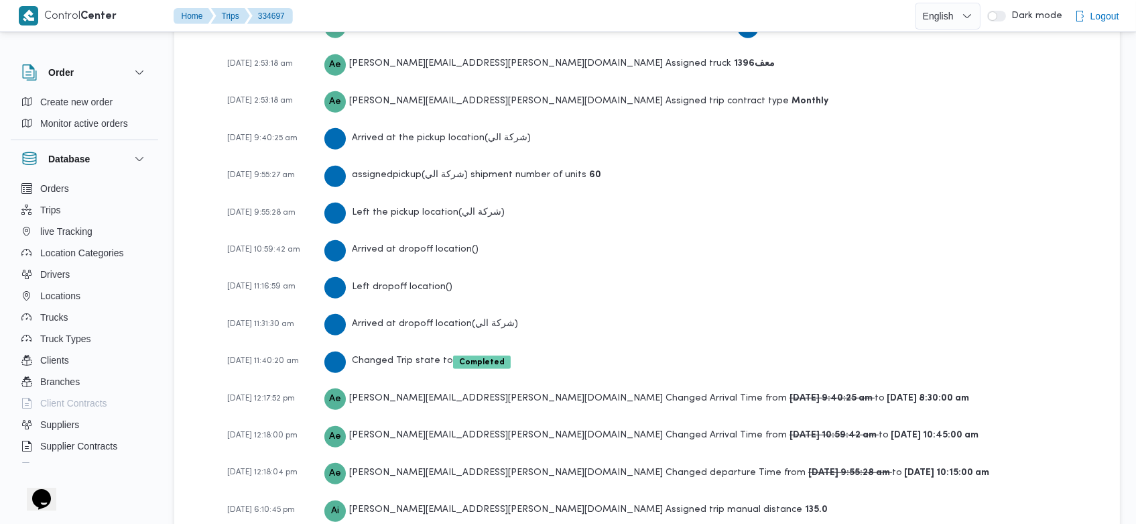
scroll to position [2219, 0]
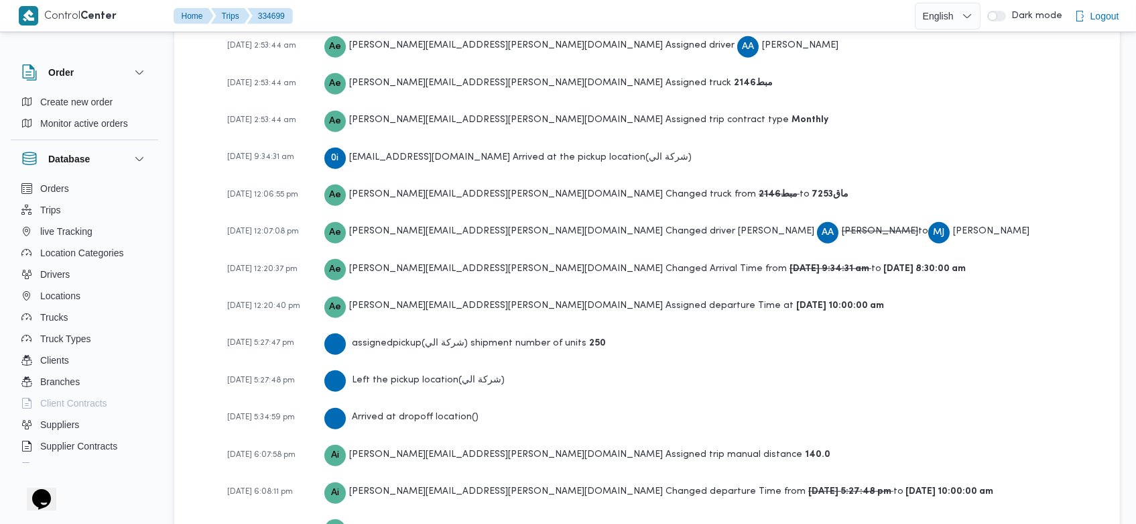
scroll to position [2181, 0]
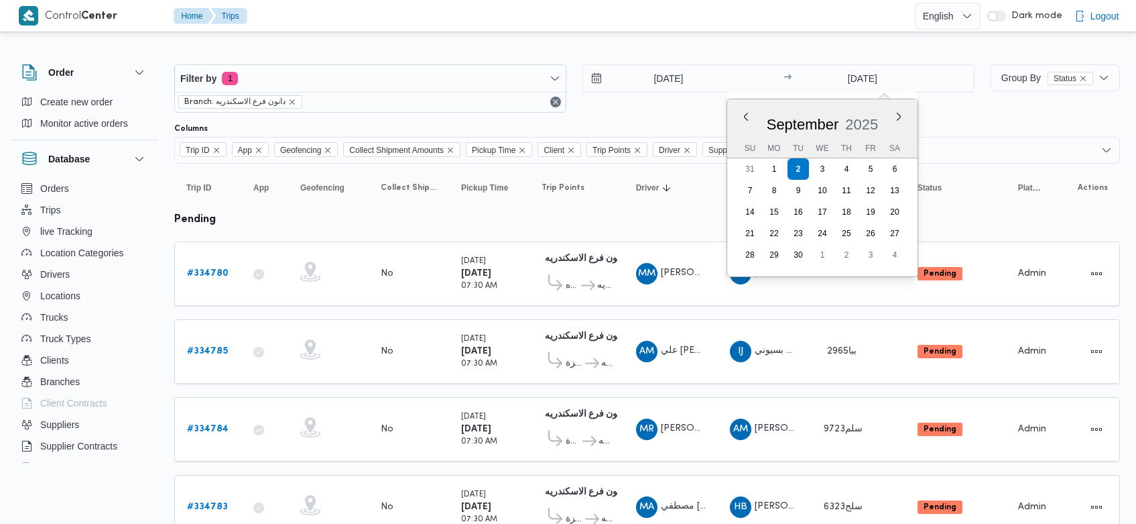
scroll to position [795, 0]
